Goal: Use online tool/utility: Utilize a website feature to perform a specific function

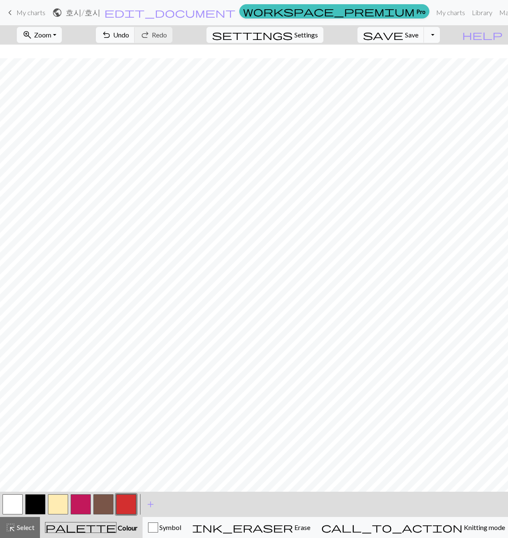
click at [35, 502] on button "button" at bounding box center [35, 504] width 20 height 20
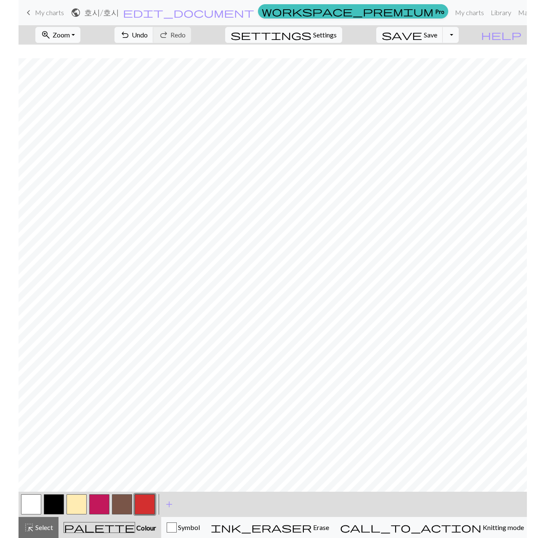
scroll to position [13, 0]
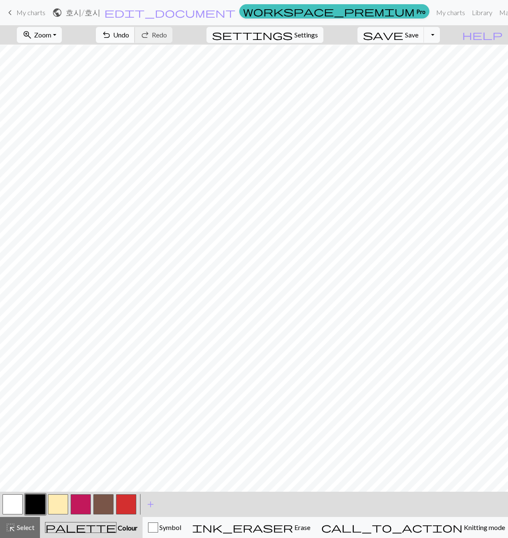
click at [112, 34] on span "undo" at bounding box center [106, 35] width 10 height 12
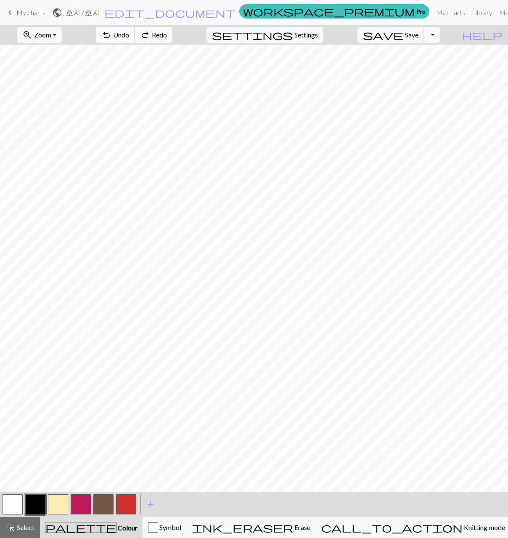
click at [112, 34] on span "undo" at bounding box center [106, 35] width 10 height 12
click at [129, 35] on span "Undo" at bounding box center [121, 35] width 16 height 8
click at [129, 34] on span "Undo" at bounding box center [121, 35] width 16 height 8
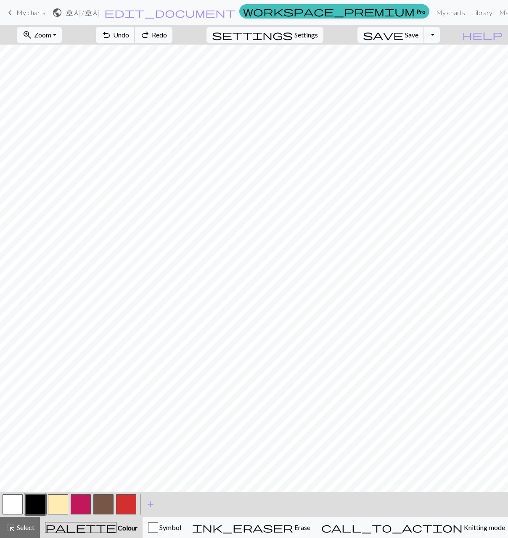
click at [129, 34] on span "Undo" at bounding box center [121, 35] width 16 height 8
click at [173, 31] on button "redo Redo Redo" at bounding box center [154, 35] width 38 height 16
click at [167, 25] on div "undo Undo Undo redo Redo Redo" at bounding box center [134, 34] width 89 height 19
click at [129, 35] on span "Undo" at bounding box center [121, 35] width 16 height 8
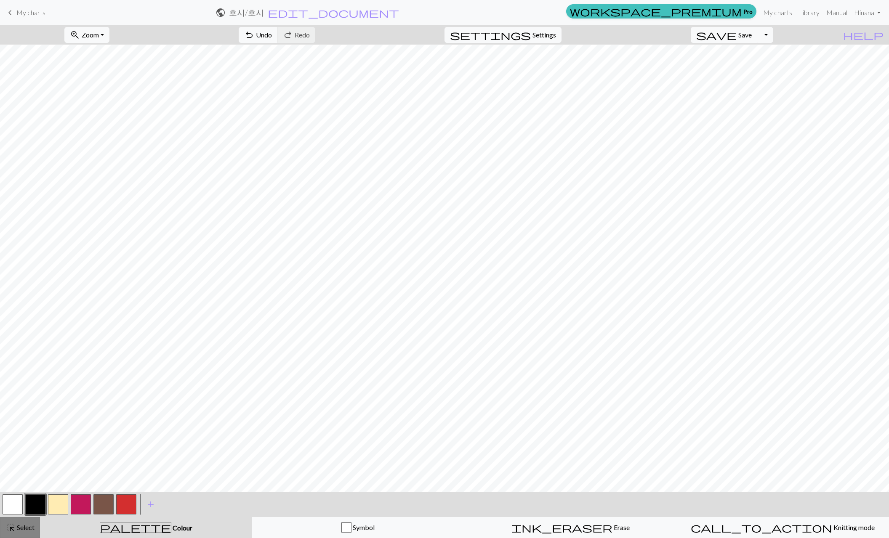
click at [18, 525] on span "Select" at bounding box center [25, 528] width 19 height 8
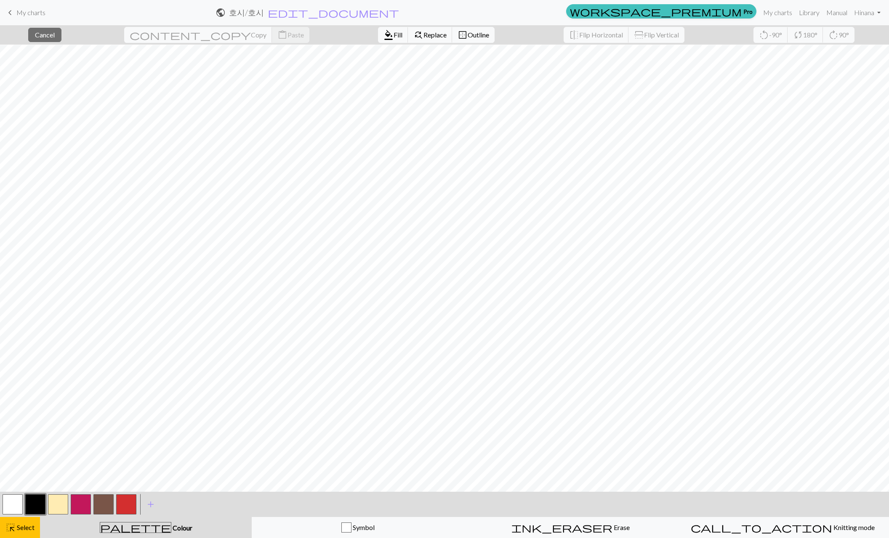
click at [6, 504] on button "button" at bounding box center [13, 504] width 20 height 20
click at [383, 29] on span "format_color_fill" at bounding box center [388, 35] width 10 height 12
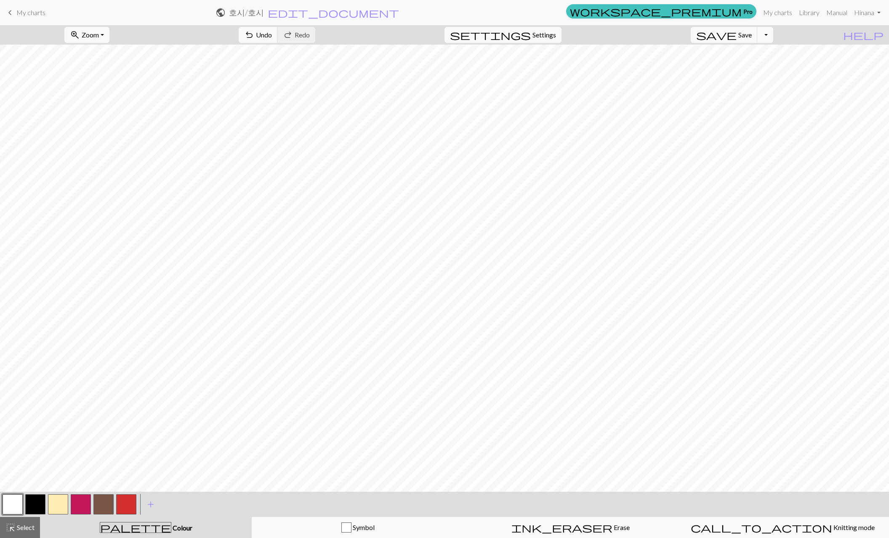
click at [20, 507] on button "button" at bounding box center [13, 504] width 20 height 20
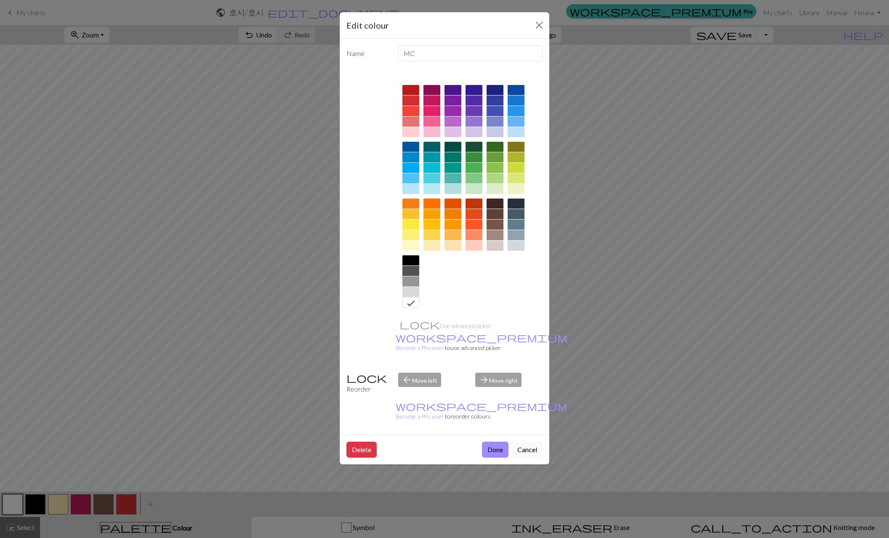
click at [508, 442] on button "Cancel" at bounding box center [527, 450] width 31 height 16
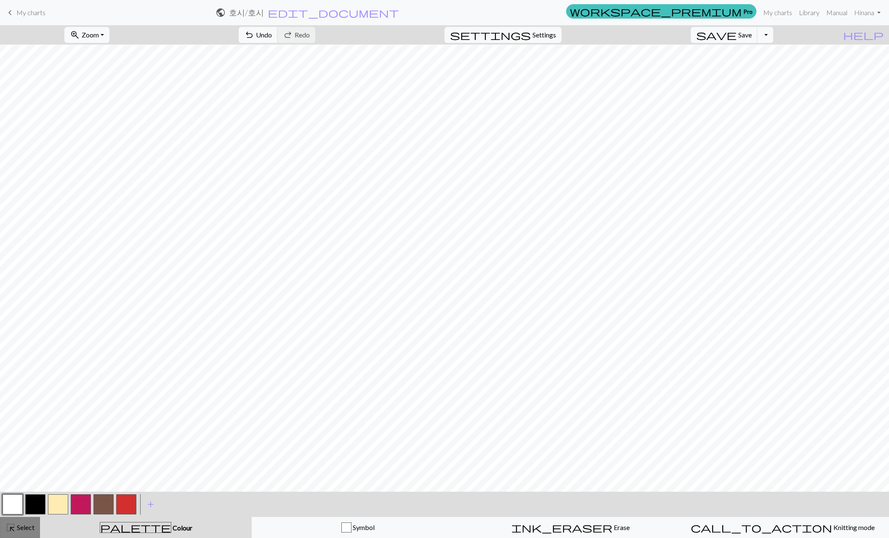
click at [29, 523] on div "highlight_alt Select Select" at bounding box center [19, 528] width 29 height 10
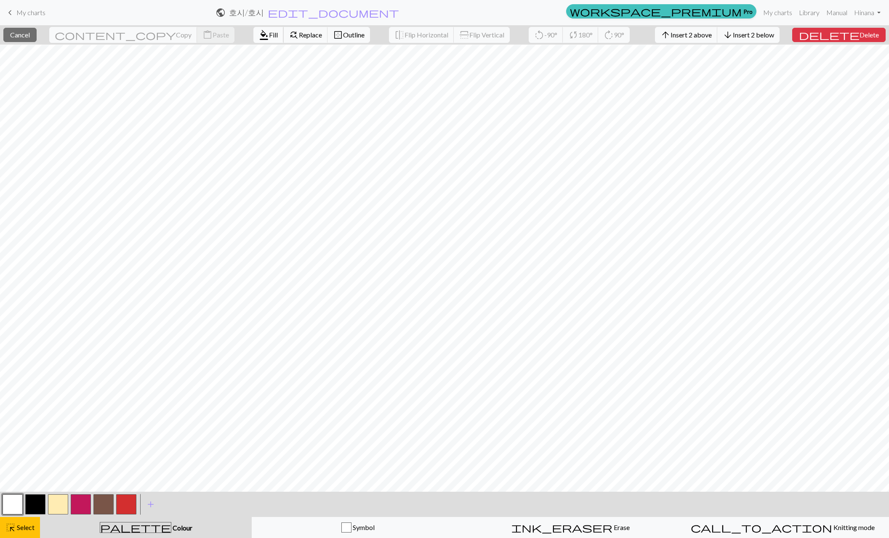
click at [269, 37] on span "Fill" at bounding box center [273, 35] width 9 height 8
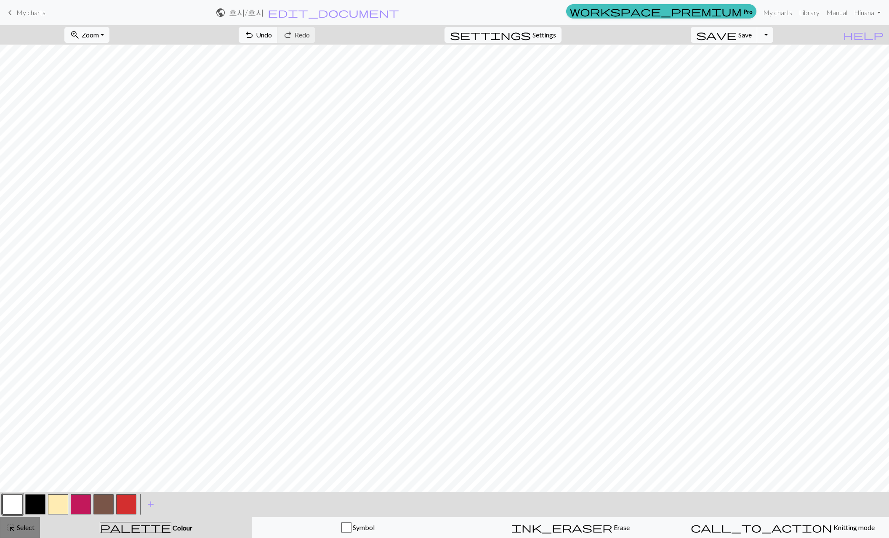
click at [21, 526] on span "Select" at bounding box center [25, 528] width 19 height 8
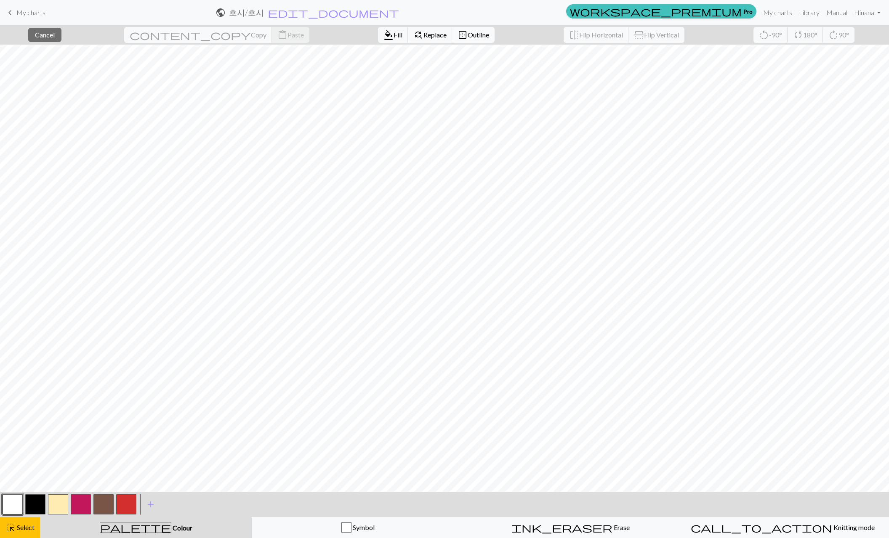
click at [468, 36] on span "Outline" at bounding box center [478, 35] width 21 height 8
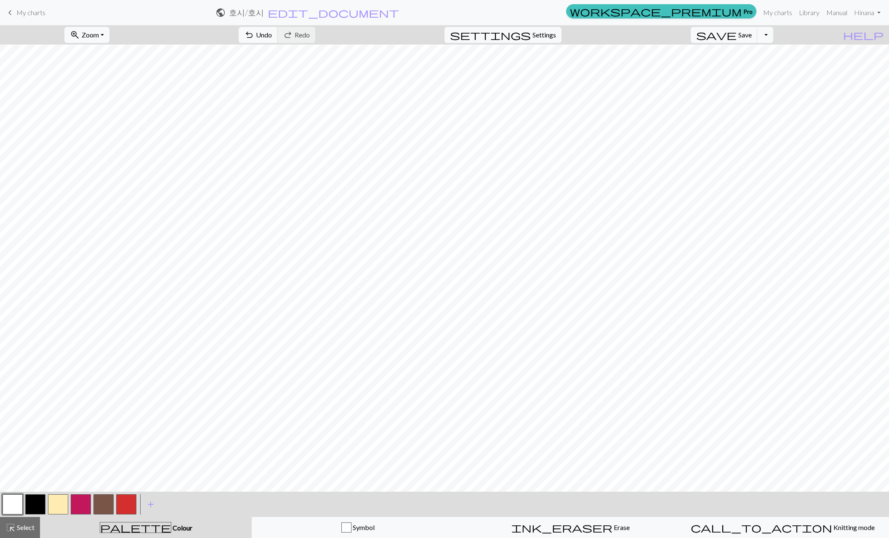
click at [17, 502] on button "button" at bounding box center [13, 504] width 20 height 20
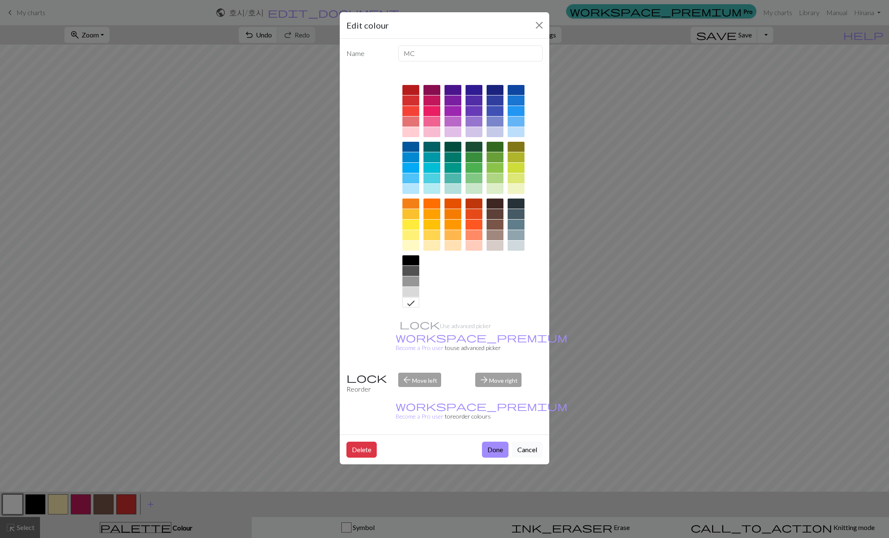
click at [508, 442] on button "Cancel" at bounding box center [527, 450] width 31 height 16
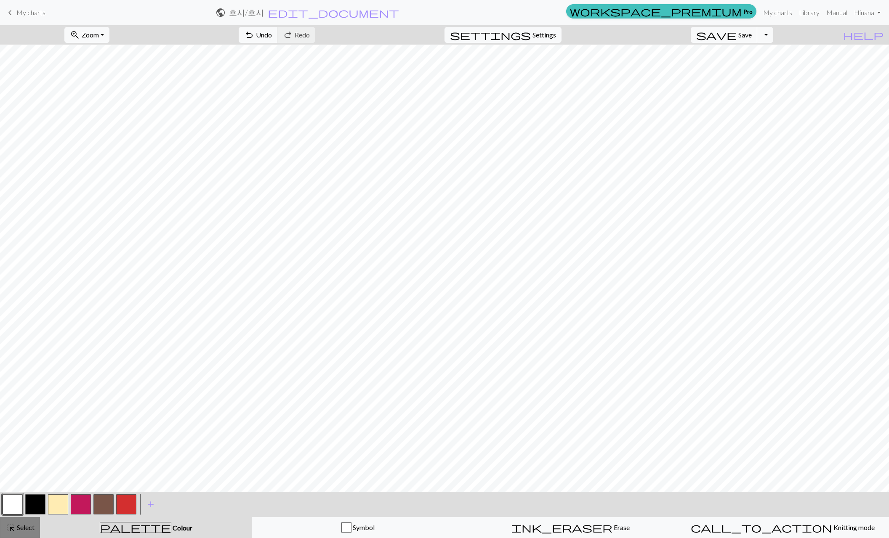
click at [16, 530] on span "Select" at bounding box center [25, 528] width 19 height 8
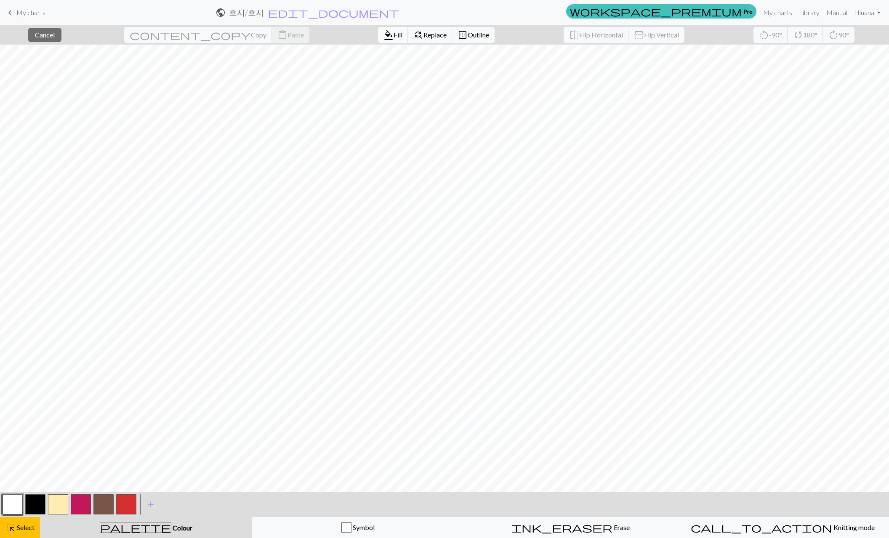
click at [383, 33] on span "format_color_fill" at bounding box center [388, 35] width 10 height 12
